Goal: Information Seeking & Learning: Learn about a topic

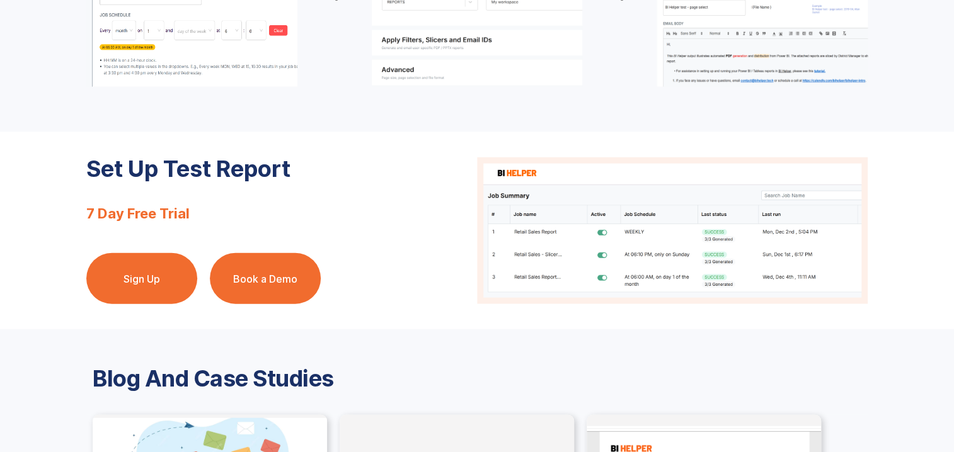
scroll to position [1323, 0]
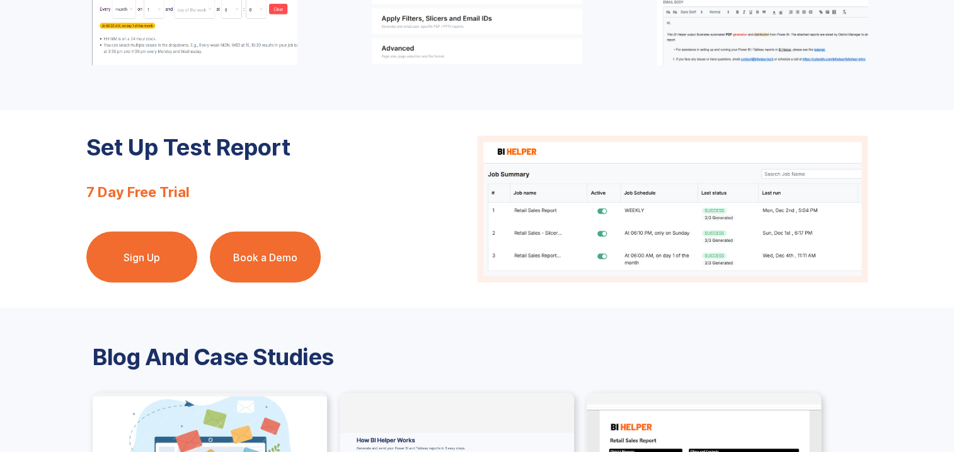
click at [144, 262] on link "Sign Up" at bounding box center [141, 257] width 111 height 51
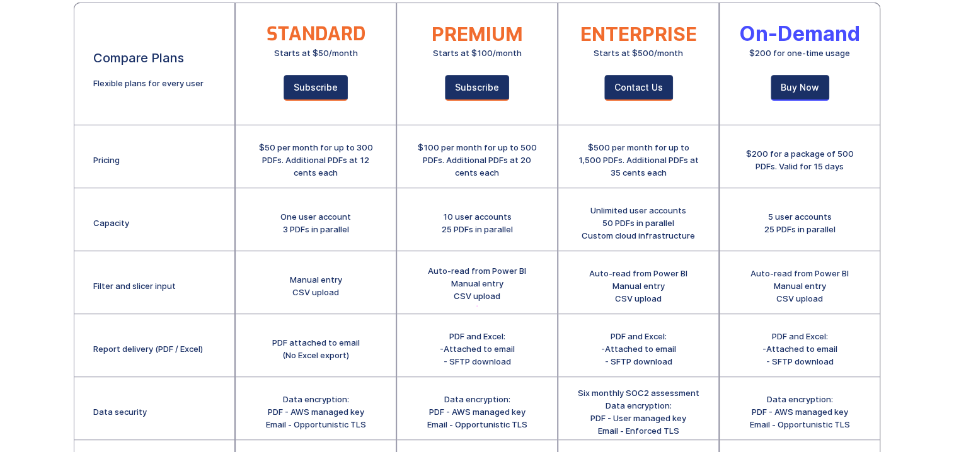
scroll to position [63, 0]
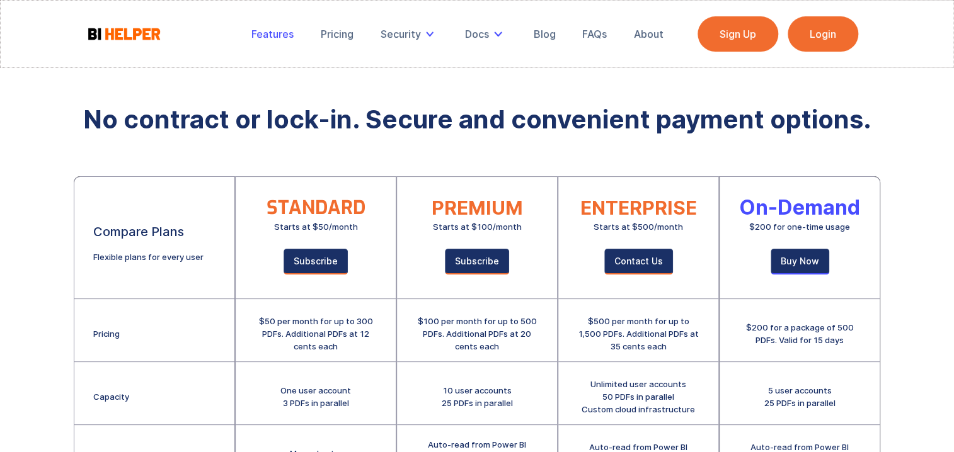
click at [274, 38] on div "Features" at bounding box center [272, 34] width 42 height 13
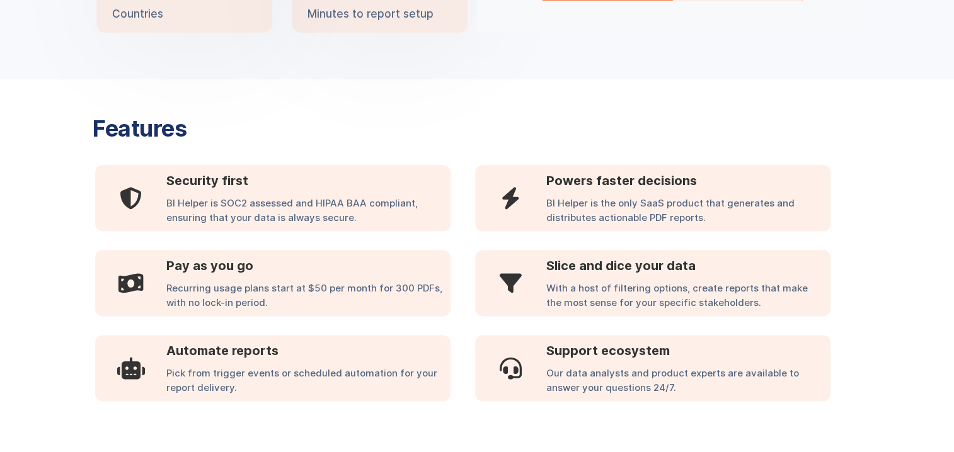
scroll to position [439, 0]
